Goal: Task Accomplishment & Management: Complete application form

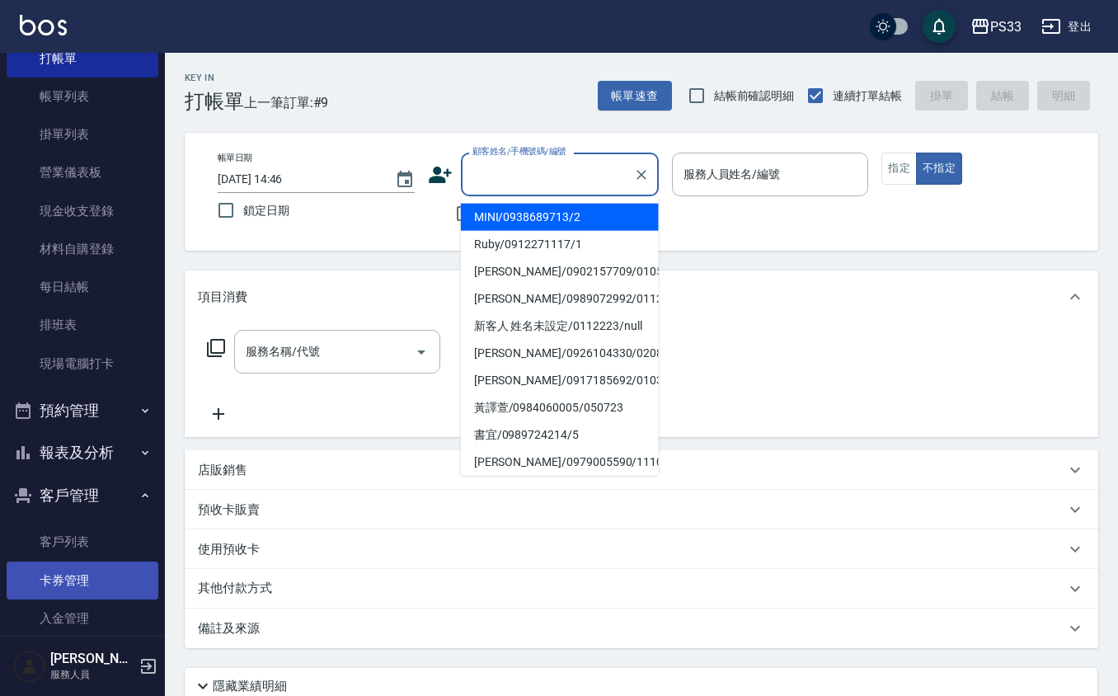
scroll to position [139, 0]
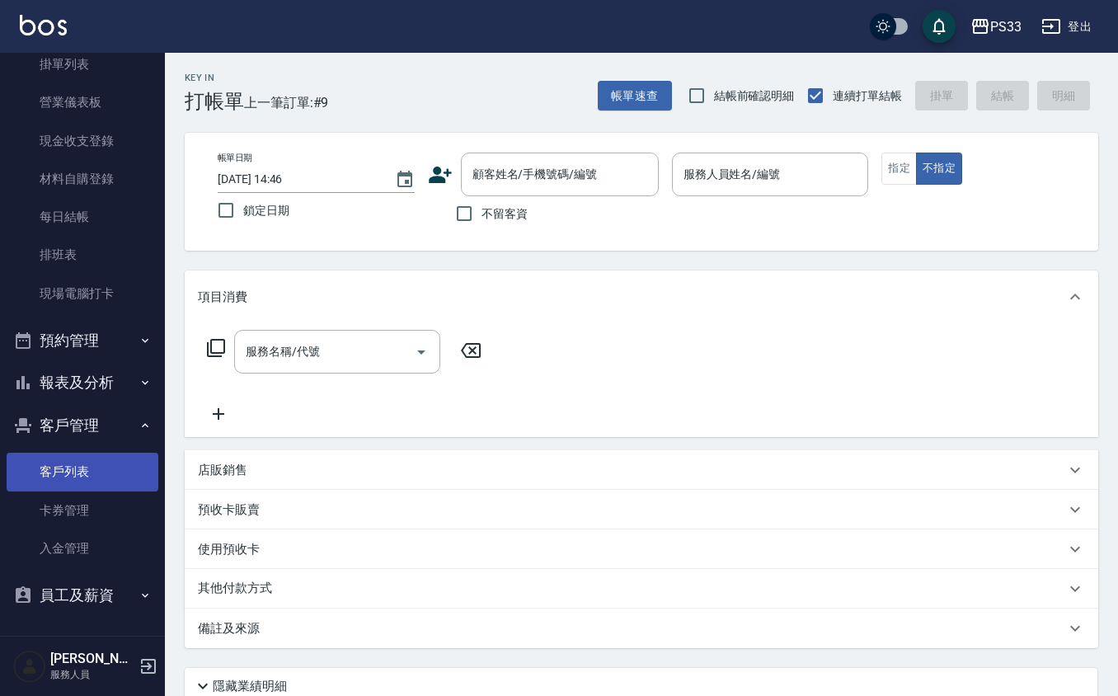
click at [10, 467] on link "客戶列表" at bounding box center [83, 472] width 152 height 38
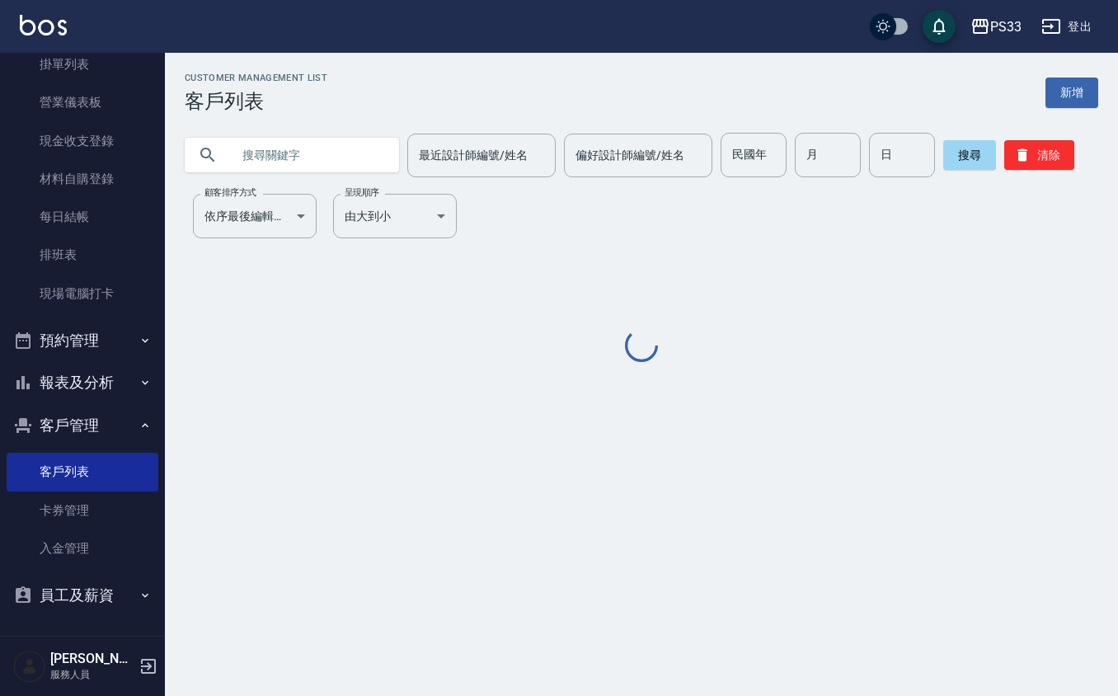
click at [337, 162] on input "text" at bounding box center [308, 155] width 155 height 45
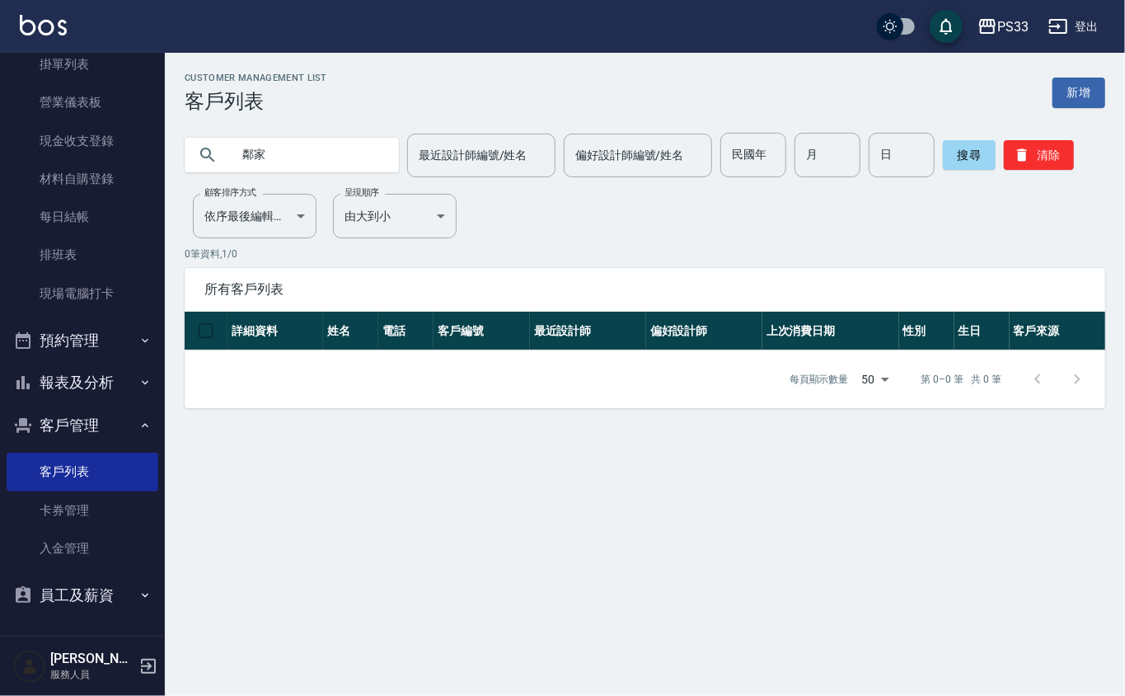
click at [257, 168] on input "鄰家" at bounding box center [308, 155] width 155 height 45
type input "林家"
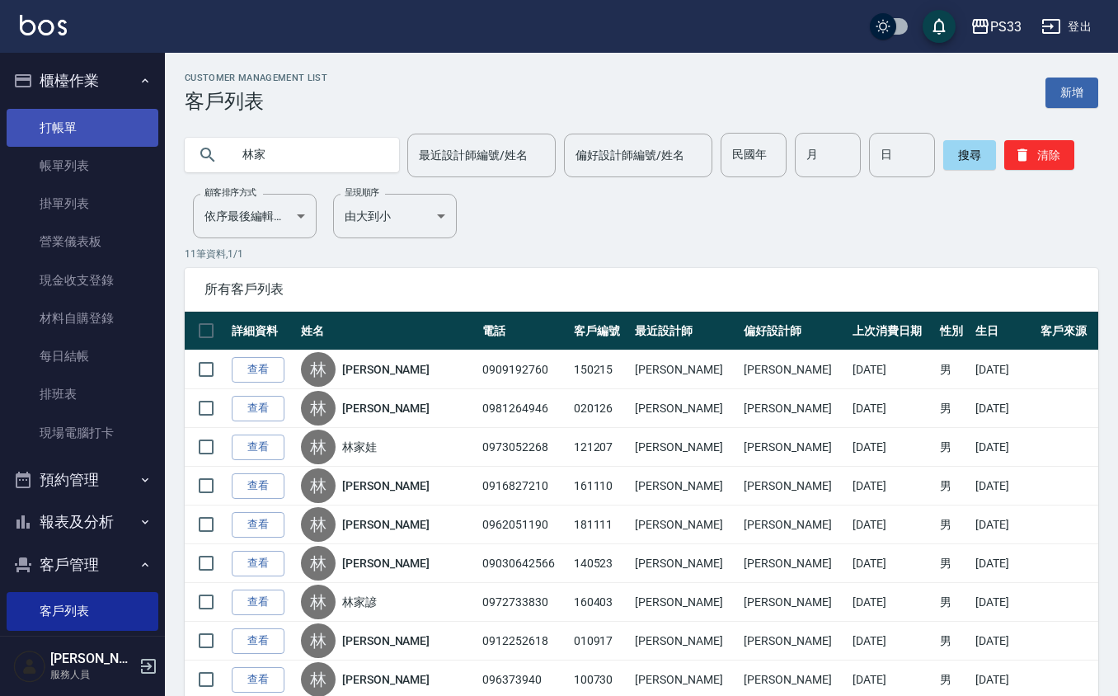
click at [99, 114] on link "打帳單" at bounding box center [83, 128] width 152 height 38
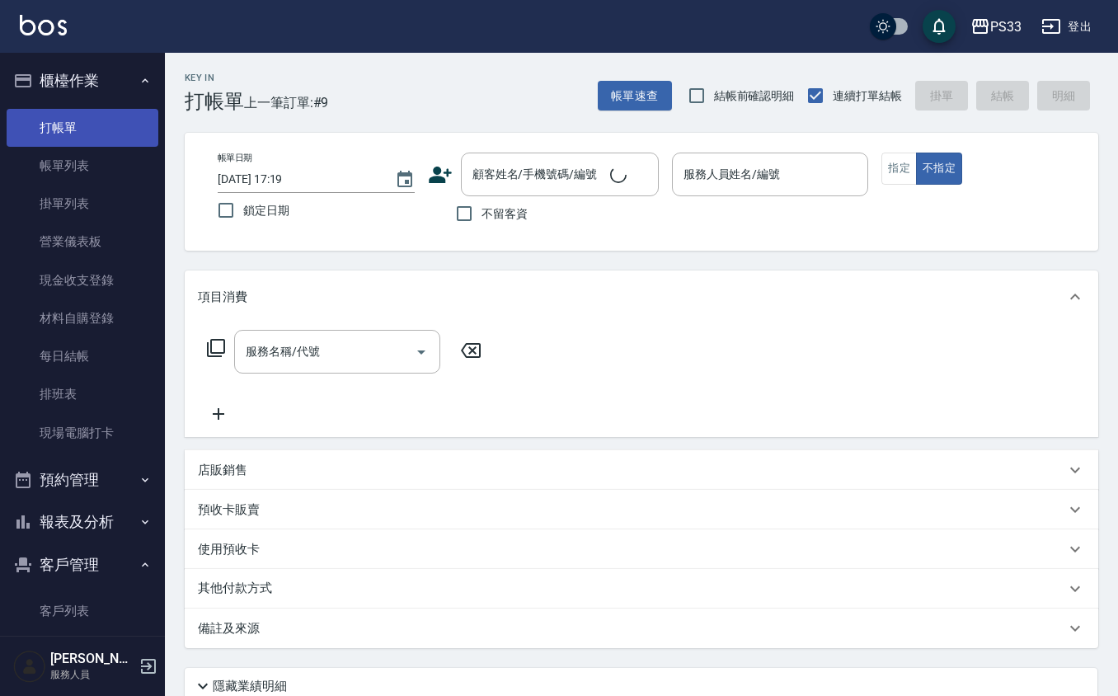
drag, startPoint x: 112, startPoint y: 129, endPoint x: 116, endPoint y: 139, distance: 10.7
click at [113, 129] on link "打帳單" at bounding box center [83, 128] width 152 height 38
click at [439, 181] on icon at bounding box center [440, 175] width 23 height 16
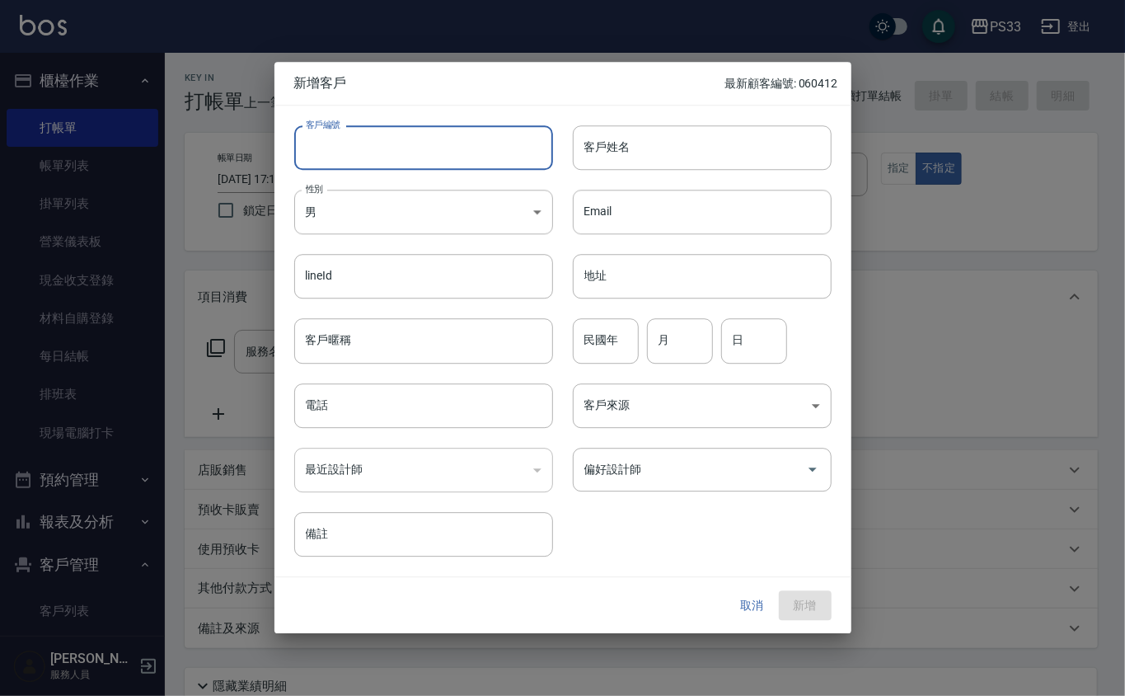
drag, startPoint x: 445, startPoint y: 140, endPoint x: 457, endPoint y: 127, distance: 17.5
click at [446, 140] on input "客戶編號" at bounding box center [423, 147] width 259 height 45
click at [459, 145] on input "客戶編號" at bounding box center [423, 147] width 259 height 45
type input "1"
type input "241128"
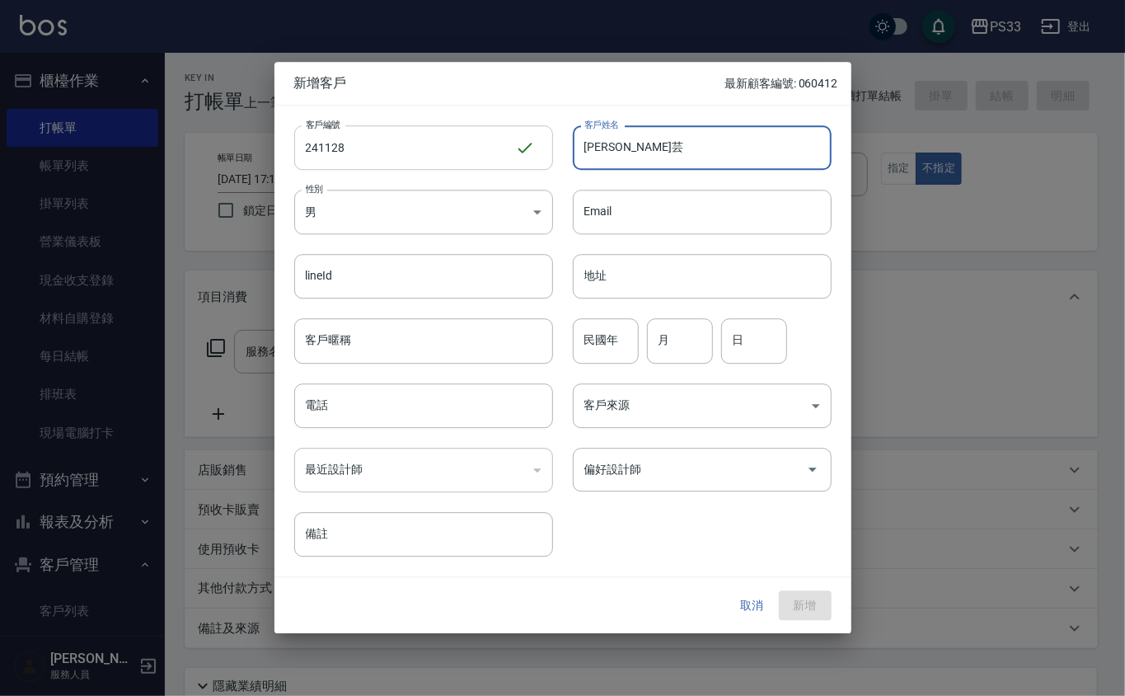
type input "[PERSON_NAME]芸"
type input "69"
type input "11"
type input "28"
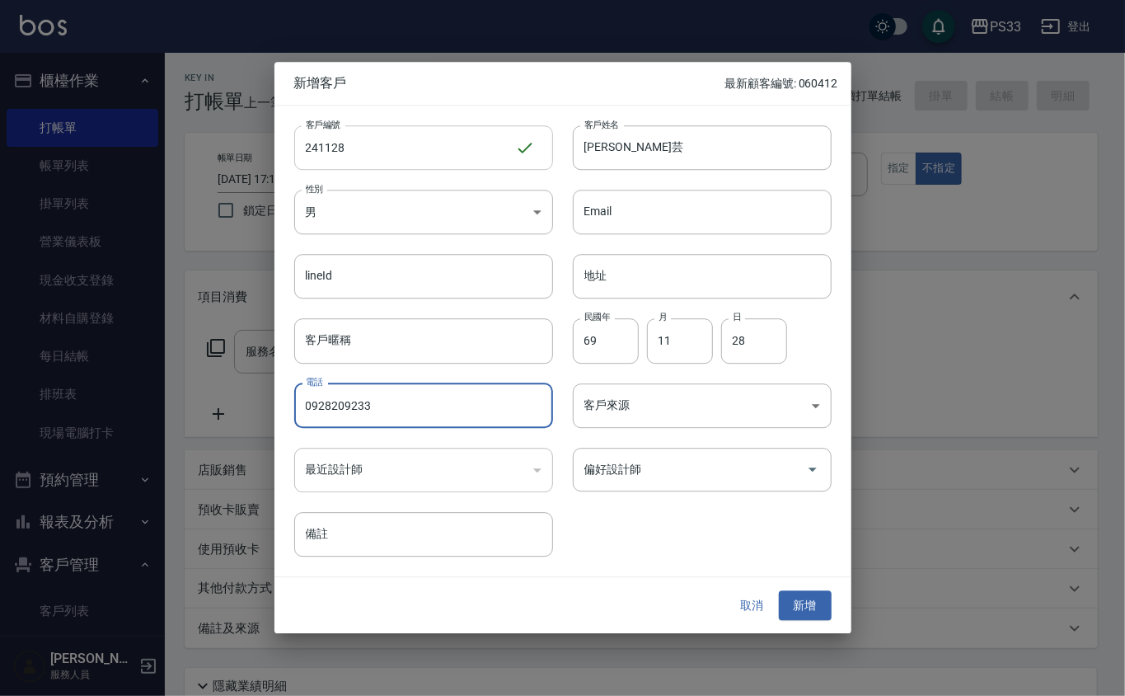
type input "0928209233"
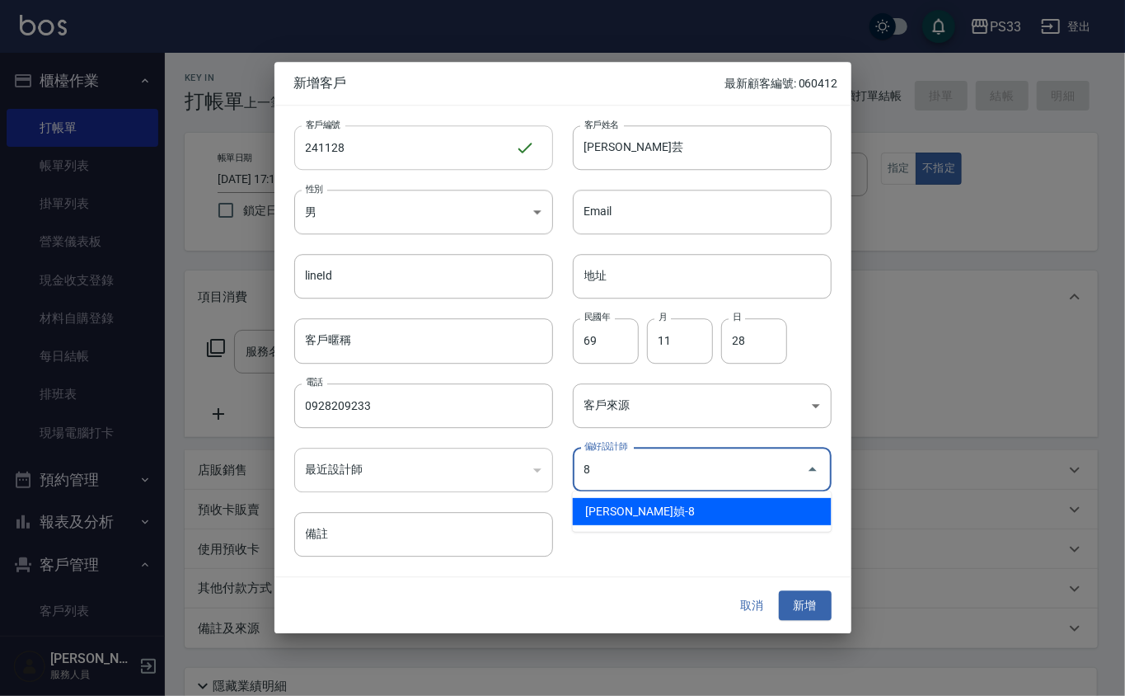
type input "[PERSON_NAME]媜"
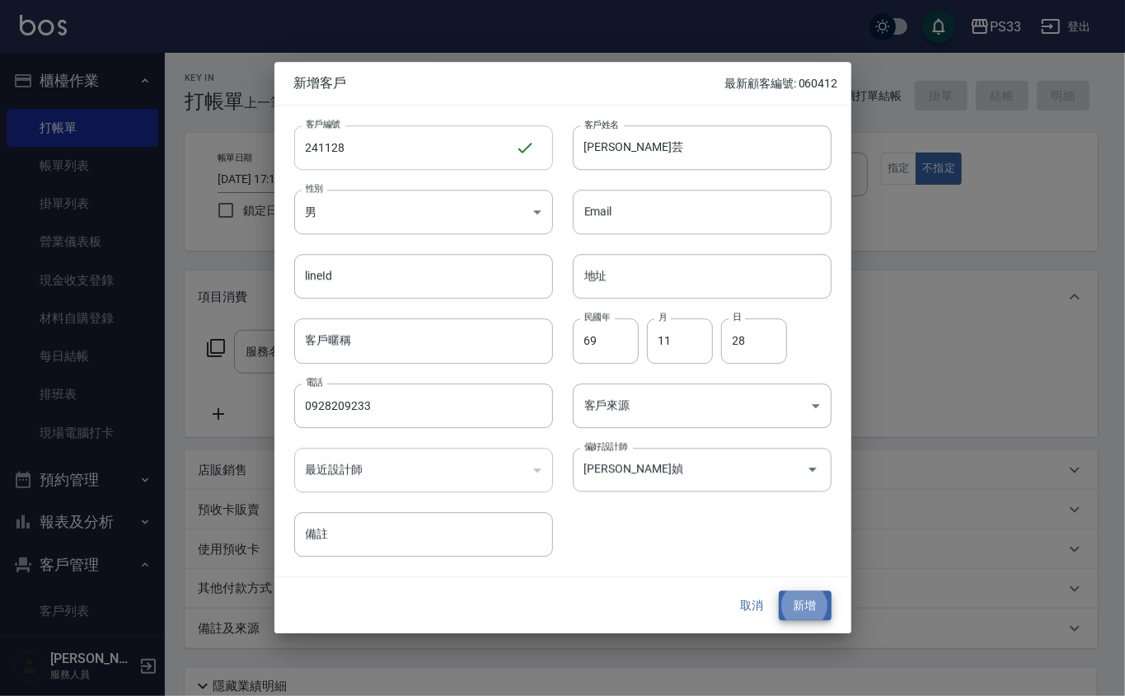
click at [779, 590] on button "新增" at bounding box center [805, 605] width 53 height 31
click at [809, 620] on button "新增" at bounding box center [805, 605] width 53 height 31
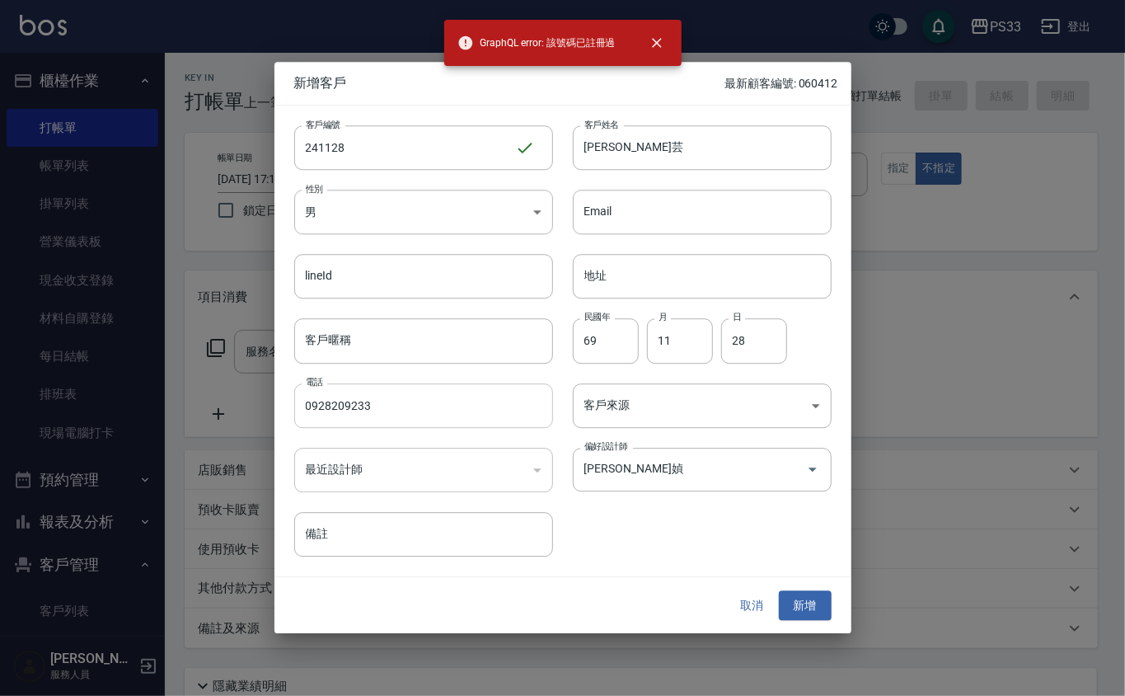
click at [413, 426] on input "0928209233" at bounding box center [423, 405] width 259 height 45
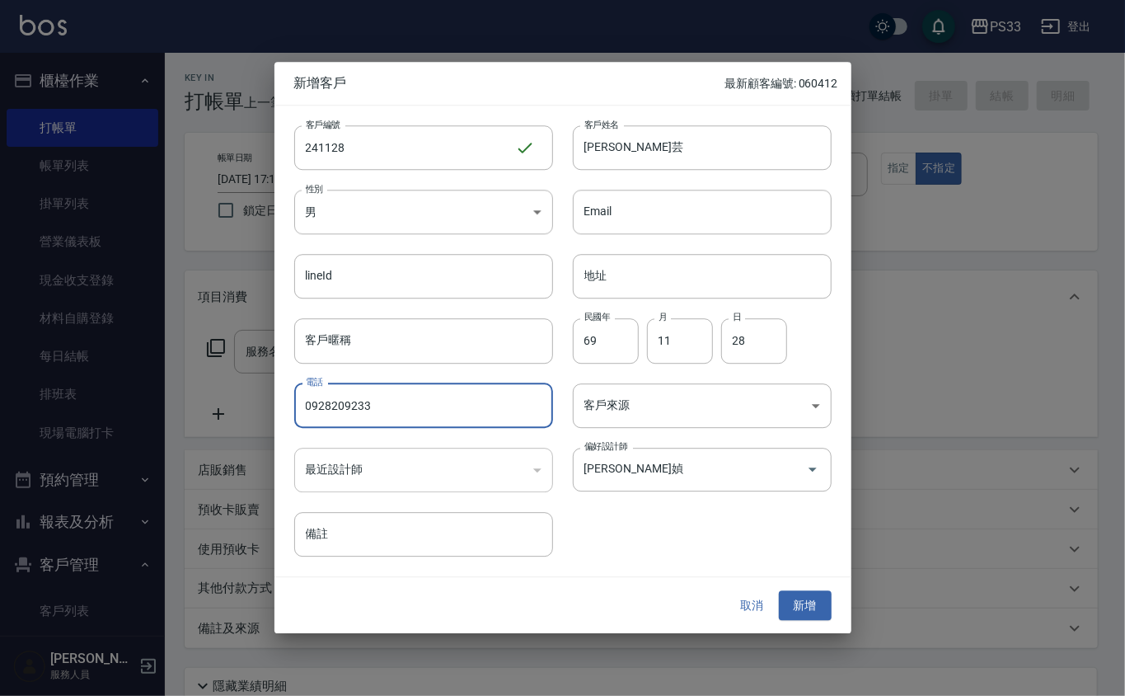
click at [413, 424] on input "0928209233" at bounding box center [423, 405] width 259 height 45
click at [412, 422] on input "0928209233" at bounding box center [423, 405] width 259 height 45
click at [749, 608] on button "取消" at bounding box center [752, 605] width 53 height 31
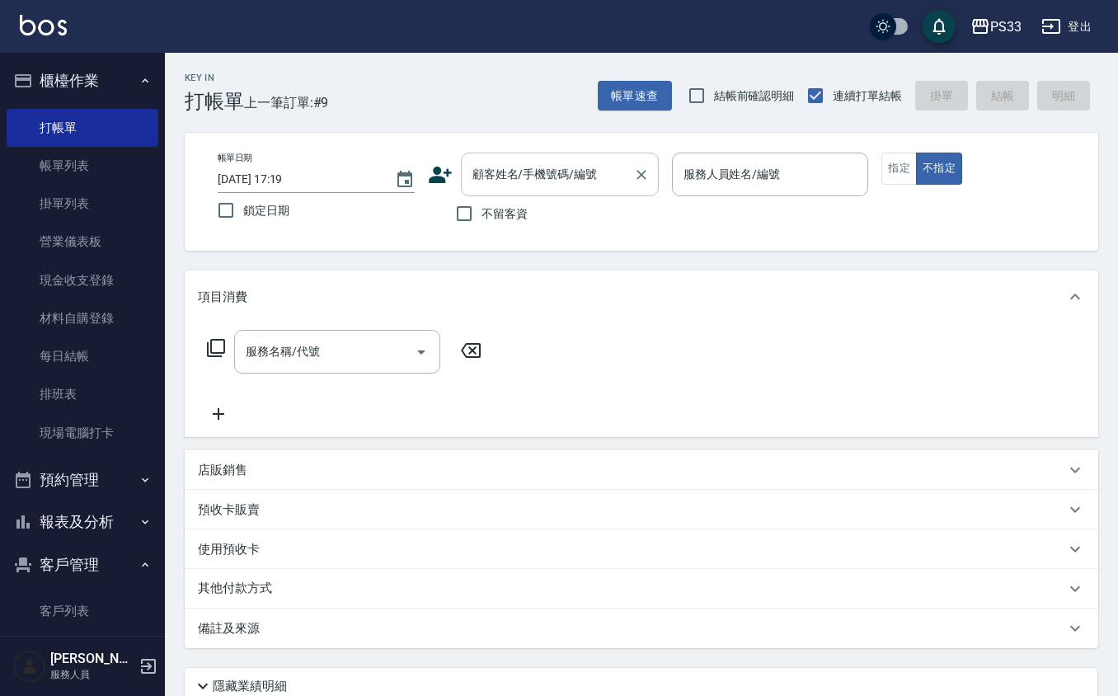
click at [516, 188] on input "顧客姓名/手機號碼/編號" at bounding box center [547, 174] width 158 height 29
paste input "0928209233"
type input "0928209233"
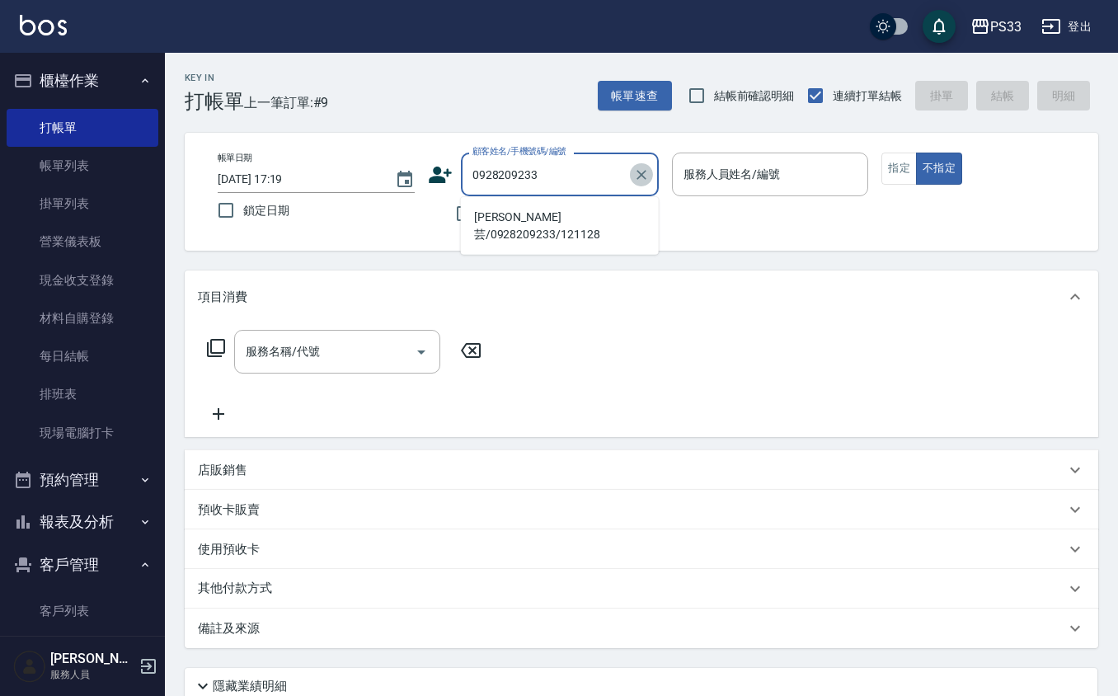
click at [637, 170] on icon "Clear" at bounding box center [641, 175] width 16 height 16
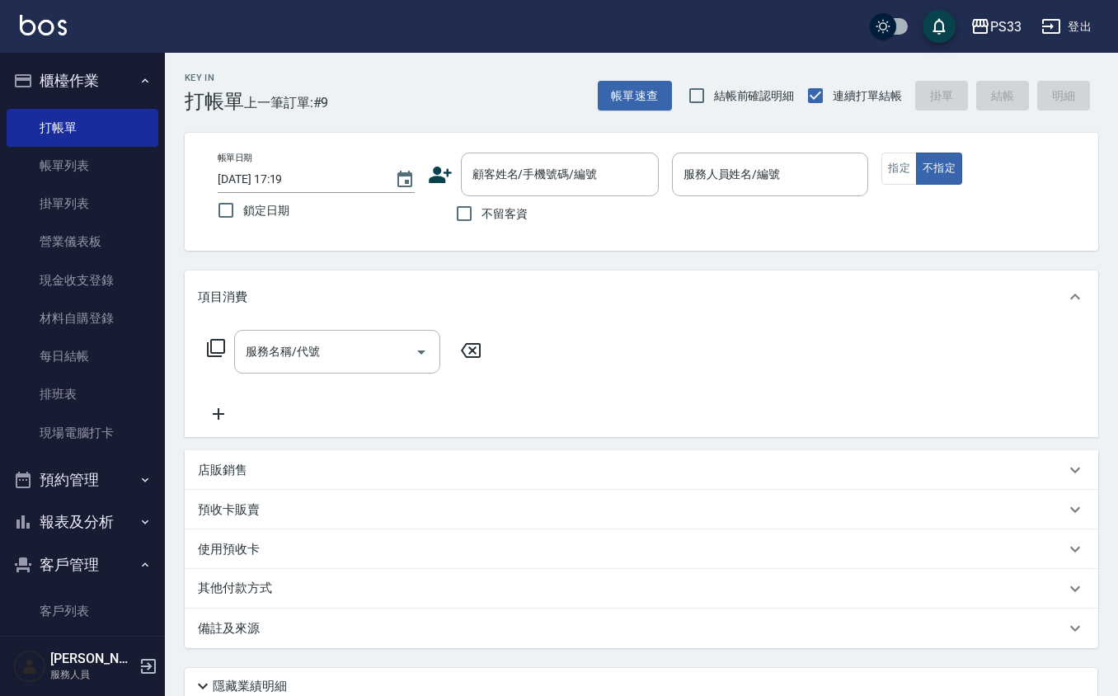
click at [432, 182] on icon at bounding box center [440, 175] width 23 height 16
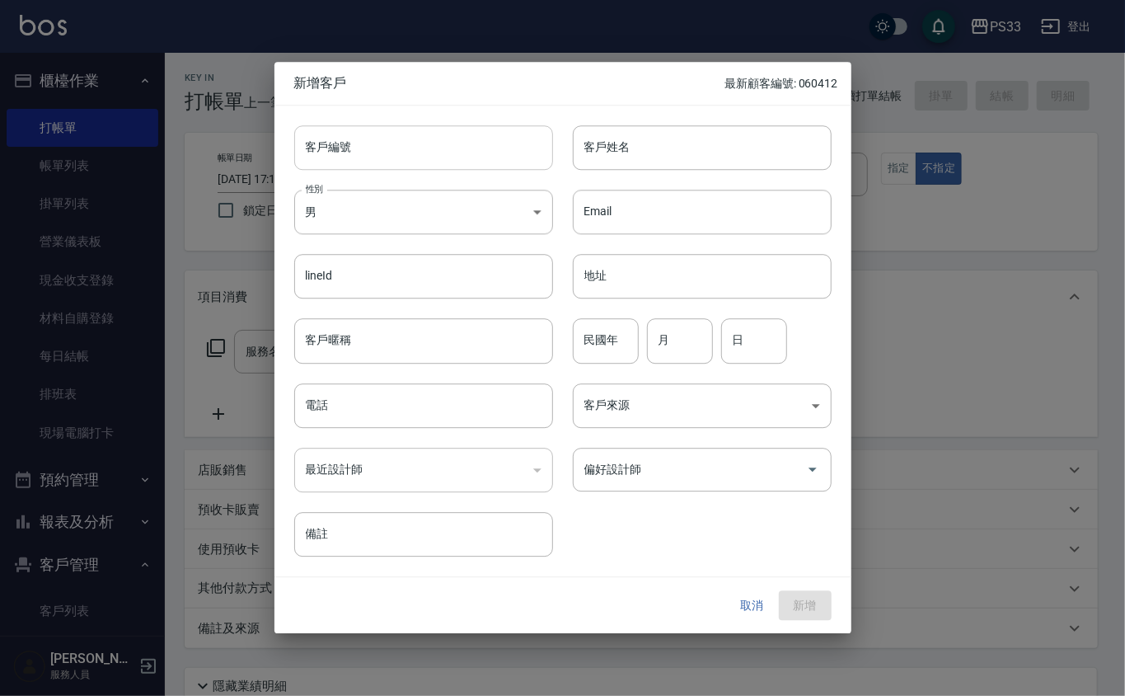
click at [442, 155] on input "客戶編號" at bounding box center [423, 147] width 259 height 45
type input "261009"
type input "[PERSON_NAME]"
type input "80"
type input "10"
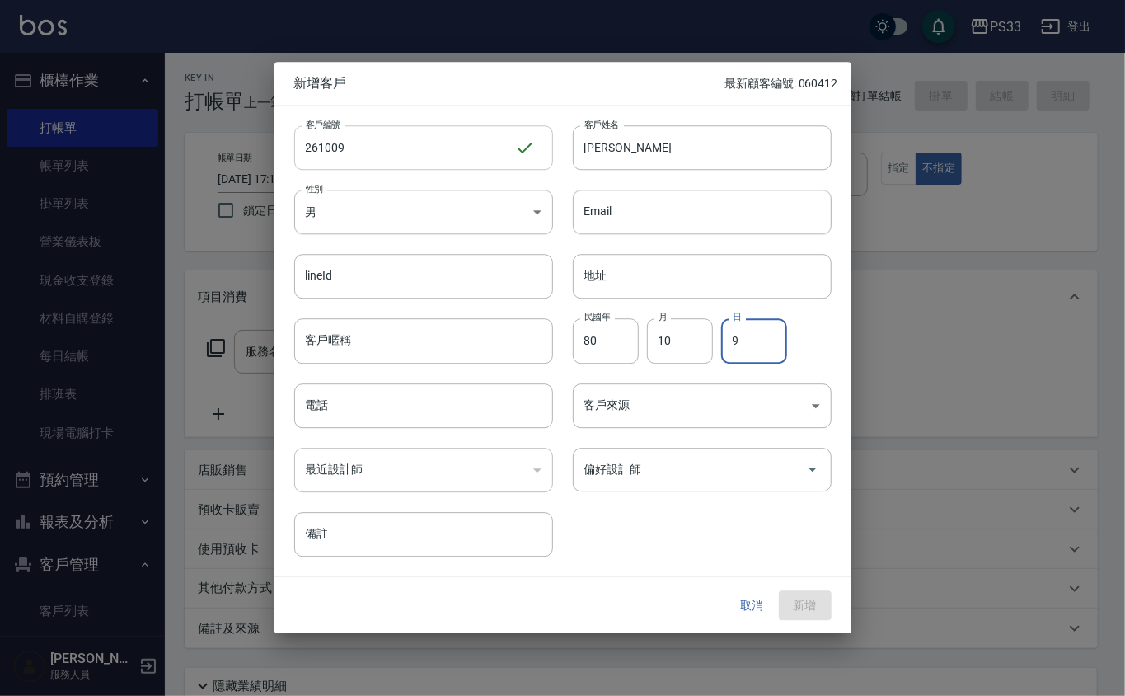
type input "9"
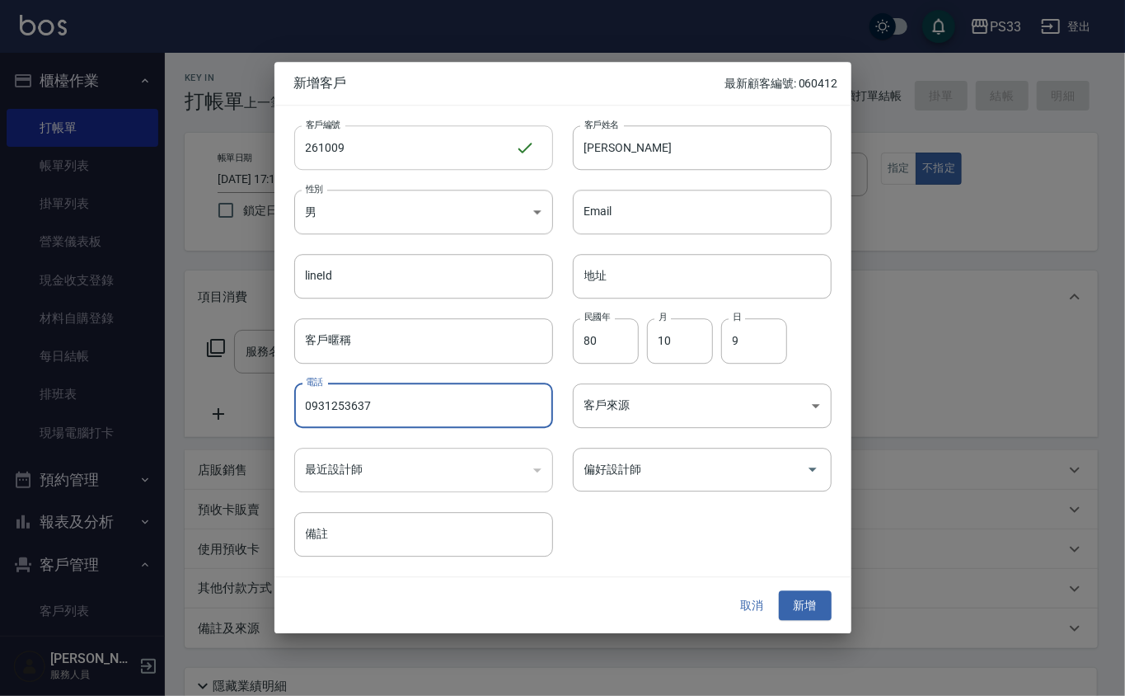
type input "0931253637"
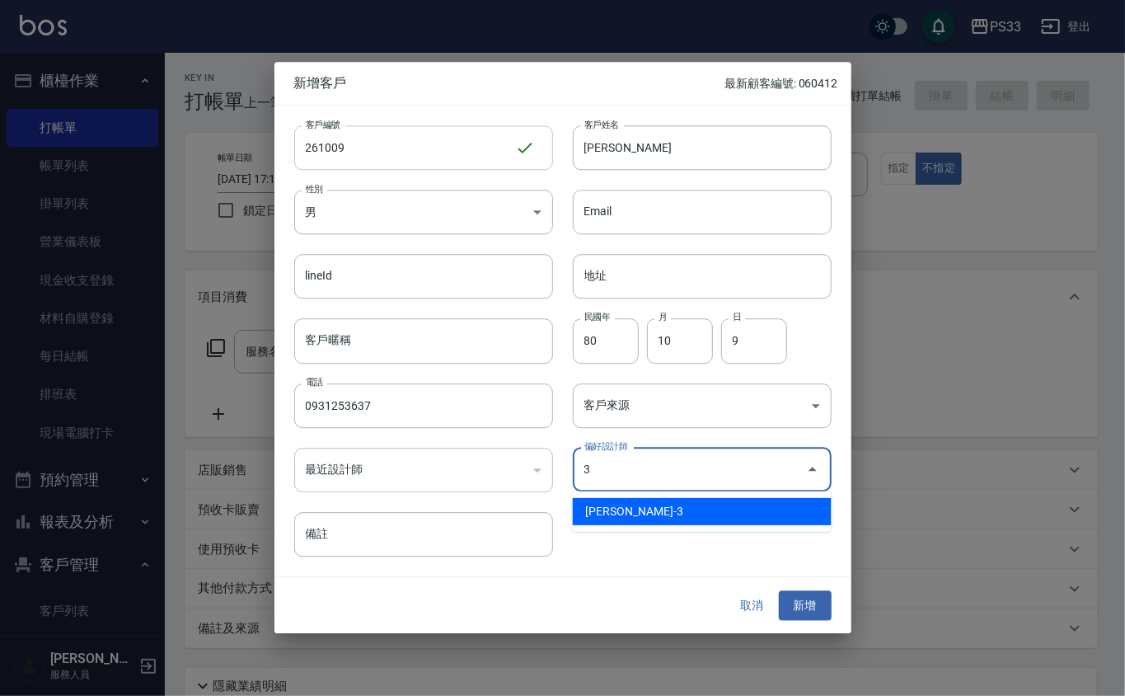
type input "[PERSON_NAME]"
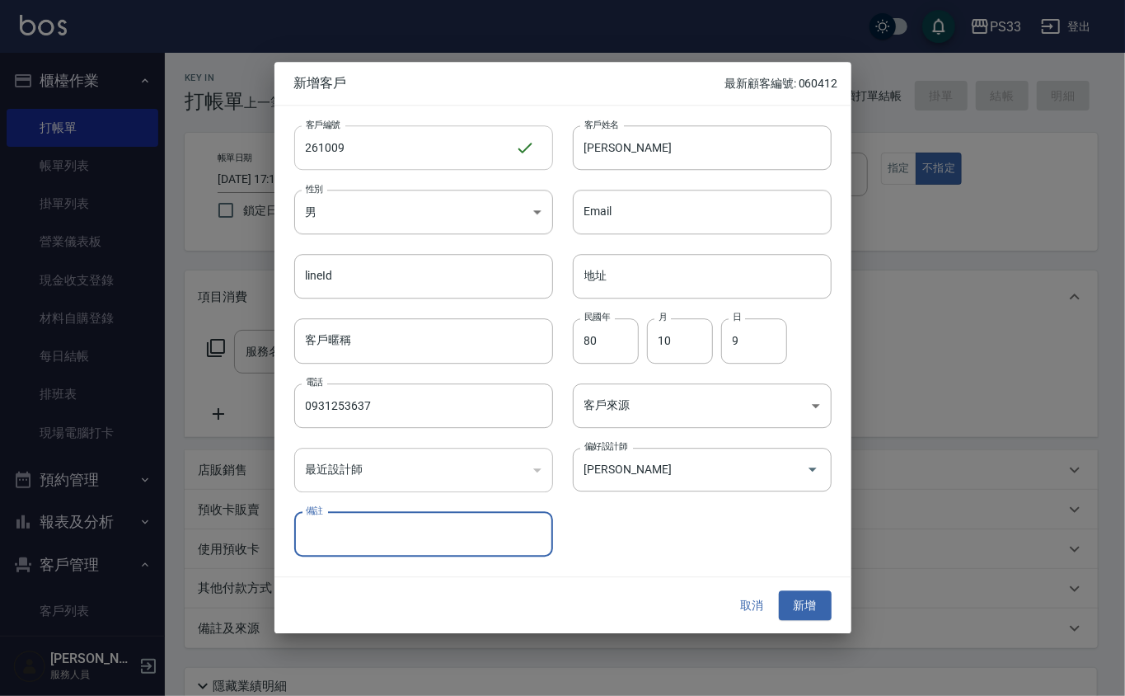
click at [779, 590] on button "新增" at bounding box center [805, 605] width 53 height 31
